Goal: Task Accomplishment & Management: Use online tool/utility

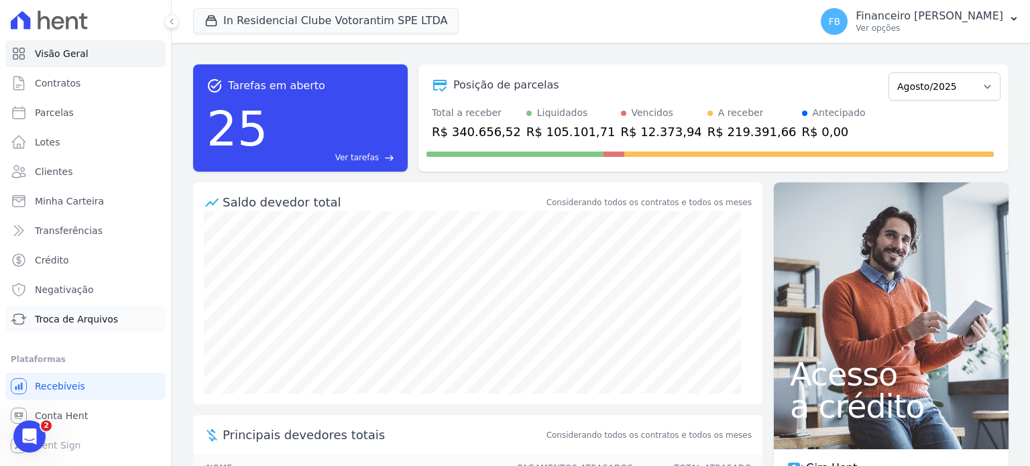
click at [128, 325] on link "Troca de Arquivos" at bounding box center [85, 319] width 160 height 27
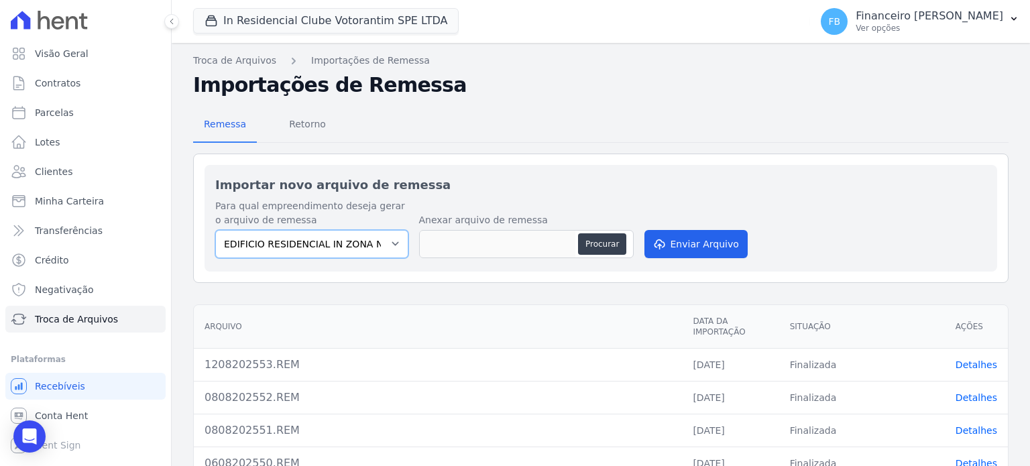
click at [341, 245] on select "EDIFICIO RESIDENCIAL IN ZONA NORTE SPE LTDA IN RESIDENCIAL CLUBE VOTORANTIM SPE…" at bounding box center [311, 244] width 193 height 28
select select "67f8df51-0d42-40b2-950a-8999249ee5ae"
click at [215, 230] on select "EDIFICIO RESIDENCIAL IN ZONA NORTE SPE LTDA IN RESIDENCIAL CLUBE VOTORANTIM SPE…" at bounding box center [311, 244] width 193 height 28
click at [608, 241] on button "Procurar" at bounding box center [602, 243] width 48 height 21
type input "1408202554.REM"
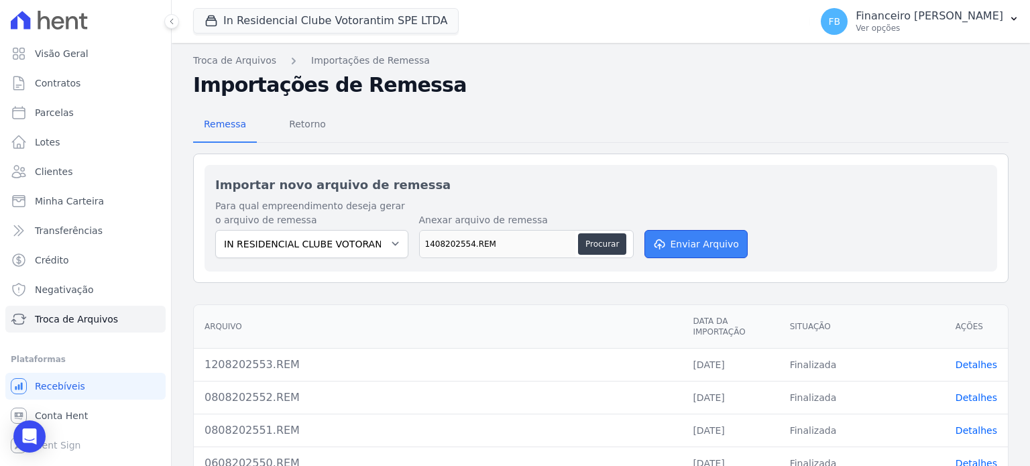
click at [686, 241] on button "Enviar Arquivo" at bounding box center [696, 244] width 103 height 28
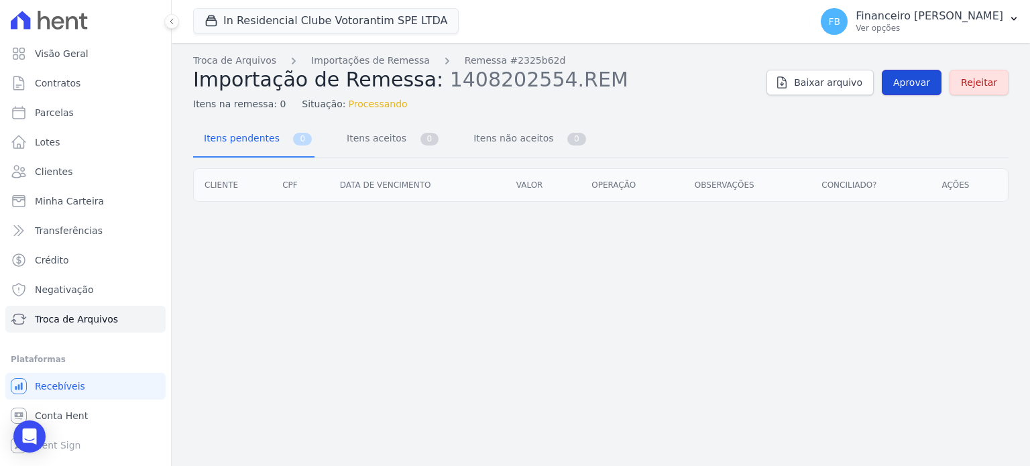
click at [912, 85] on span "Aprovar" at bounding box center [911, 82] width 37 height 13
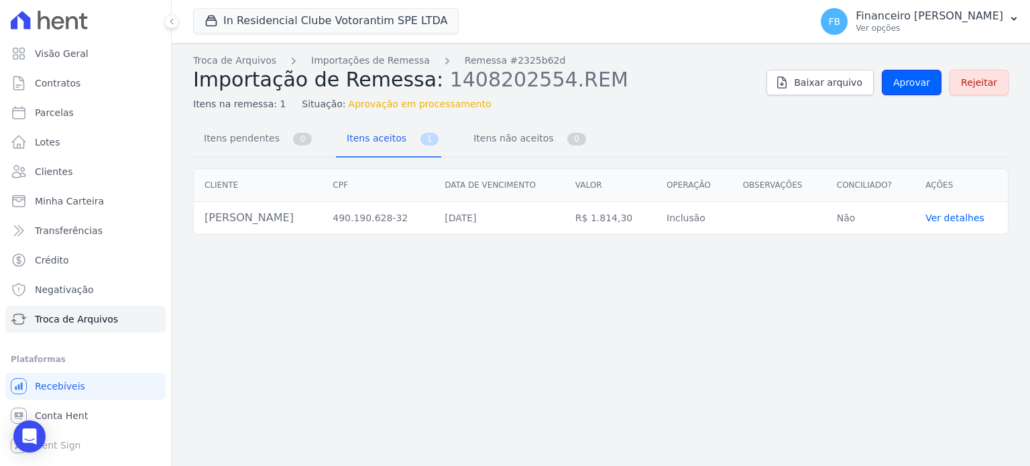
click at [912, 85] on span "Aprovar" at bounding box center [911, 82] width 37 height 13
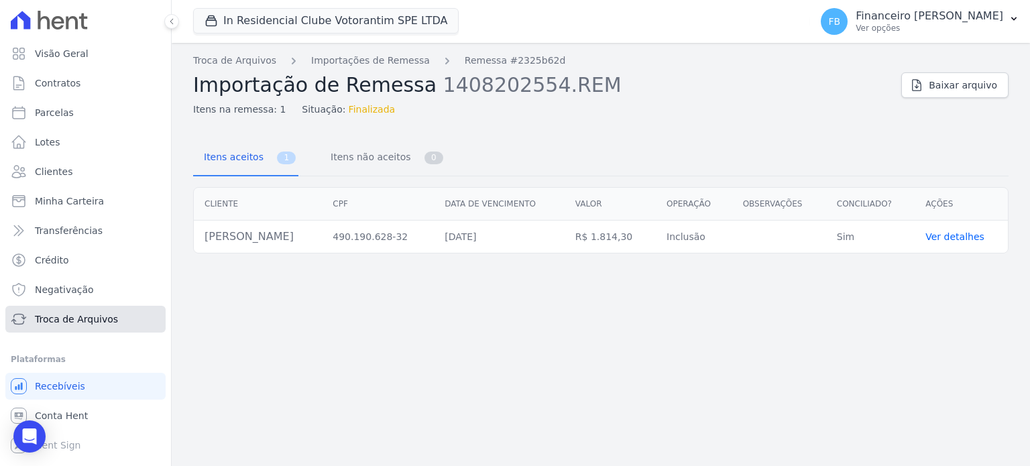
click at [78, 319] on span "Troca de Arquivos" at bounding box center [76, 319] width 83 height 13
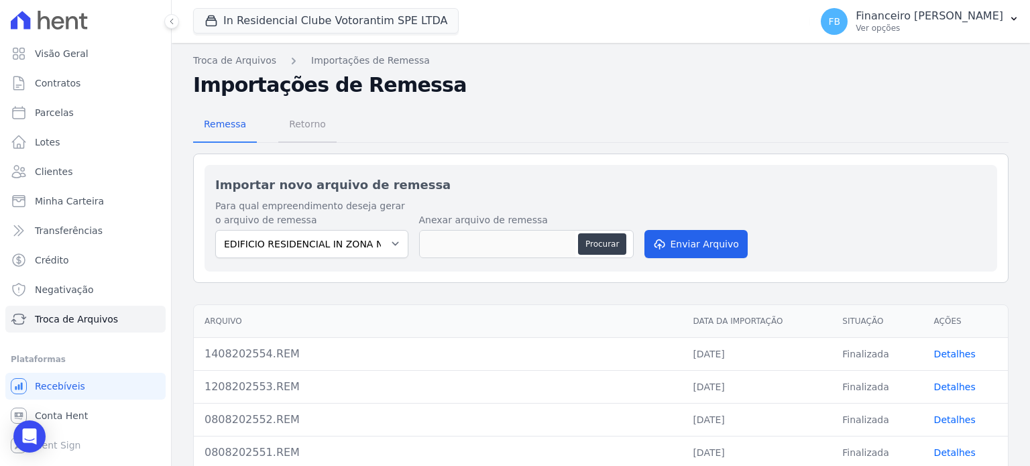
click at [300, 127] on span "Retorno" at bounding box center [307, 124] width 53 height 27
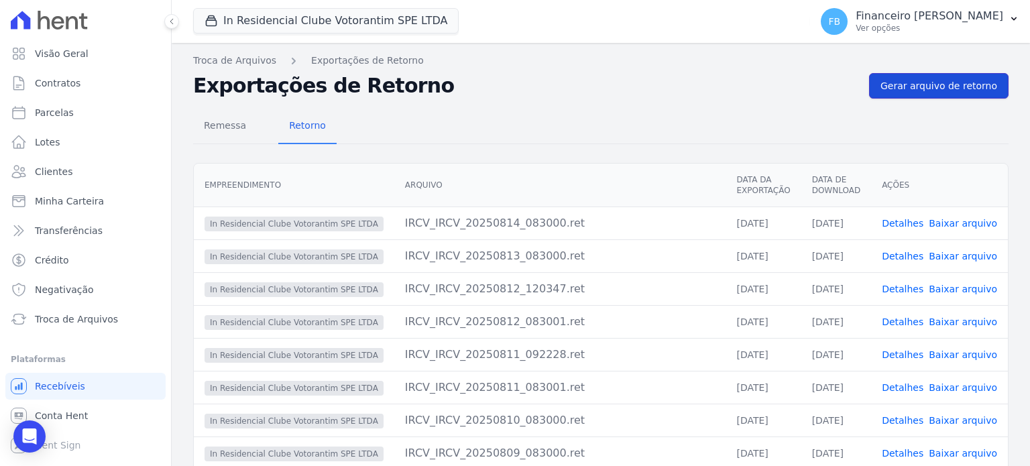
click at [931, 85] on span "Gerar arquivo de retorno" at bounding box center [939, 85] width 117 height 13
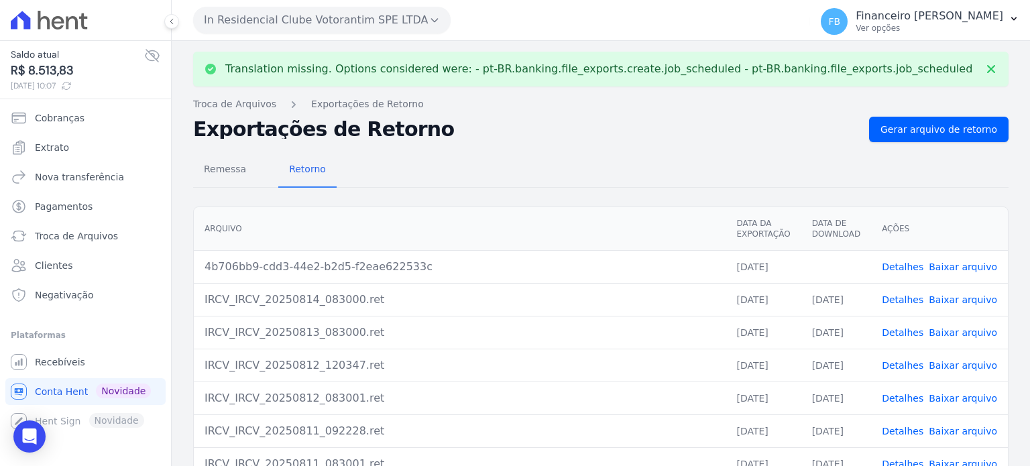
click at [960, 262] on link "Baixar arquivo" at bounding box center [963, 267] width 68 height 11
